Goal: Transaction & Acquisition: Purchase product/service

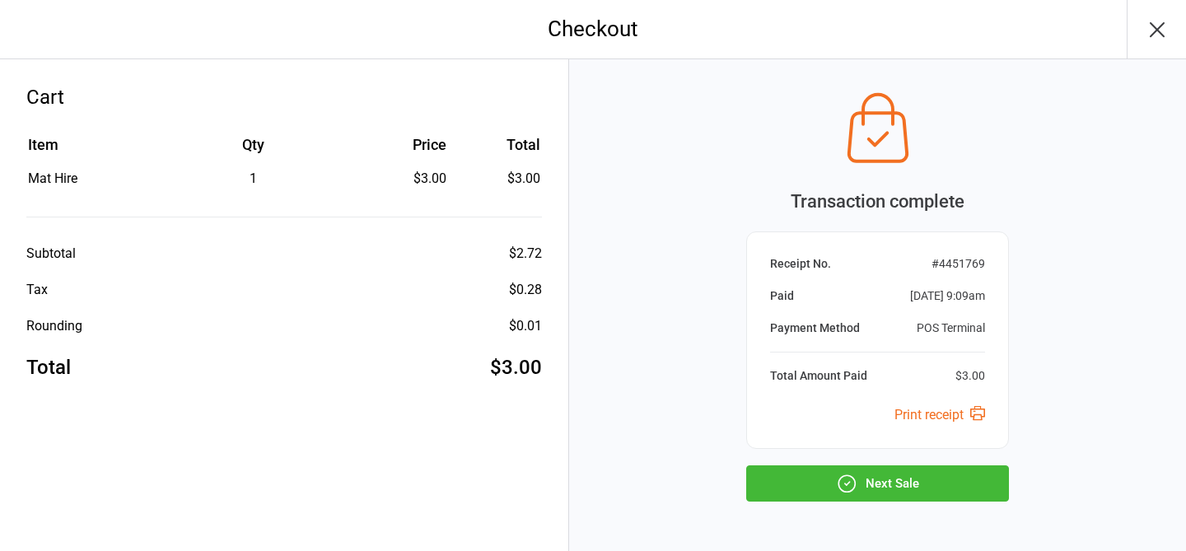
click at [893, 489] on button "Next Sale" at bounding box center [877, 483] width 263 height 36
